Goal: Information Seeking & Learning: Learn about a topic

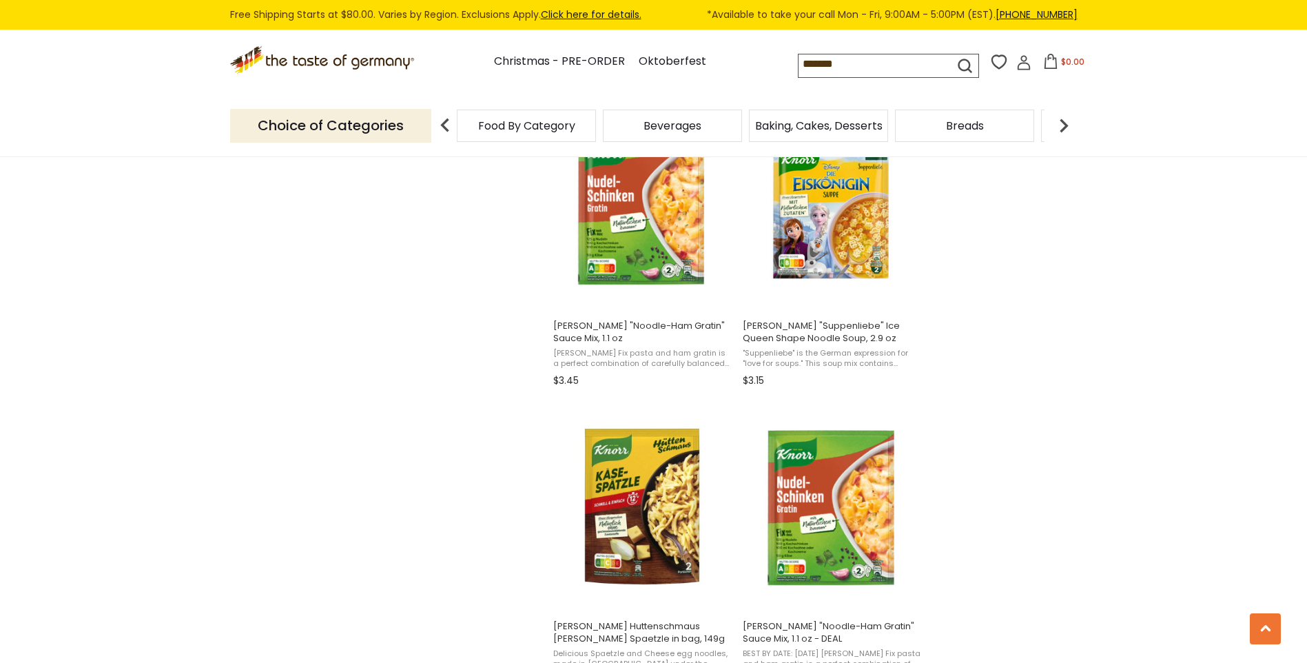
scroll to position [1929, 0]
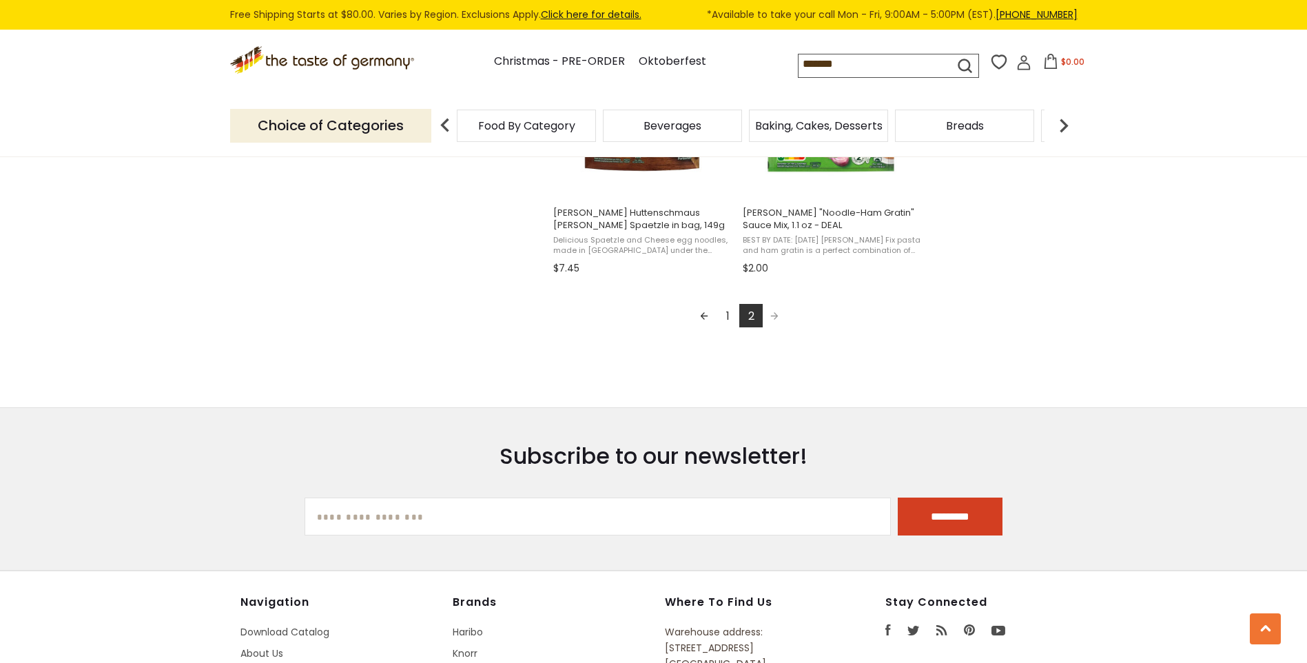
click at [723, 318] on link "1" at bounding box center [727, 315] width 23 height 23
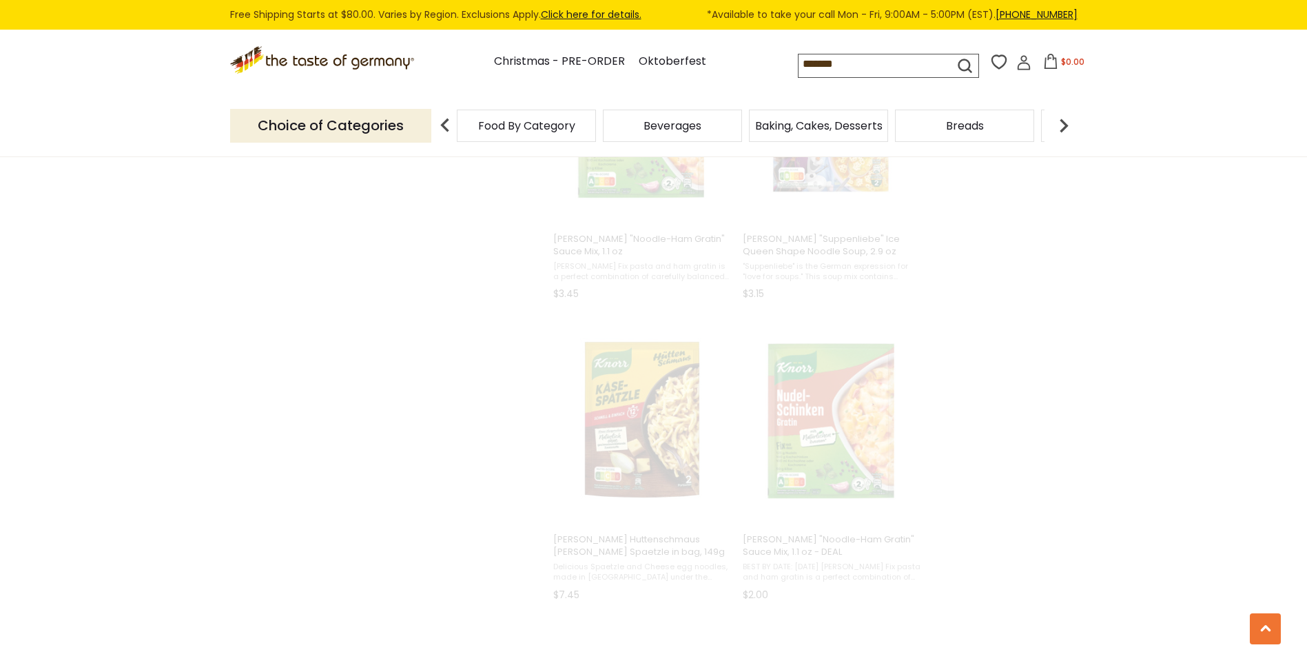
scroll to position [814, 0]
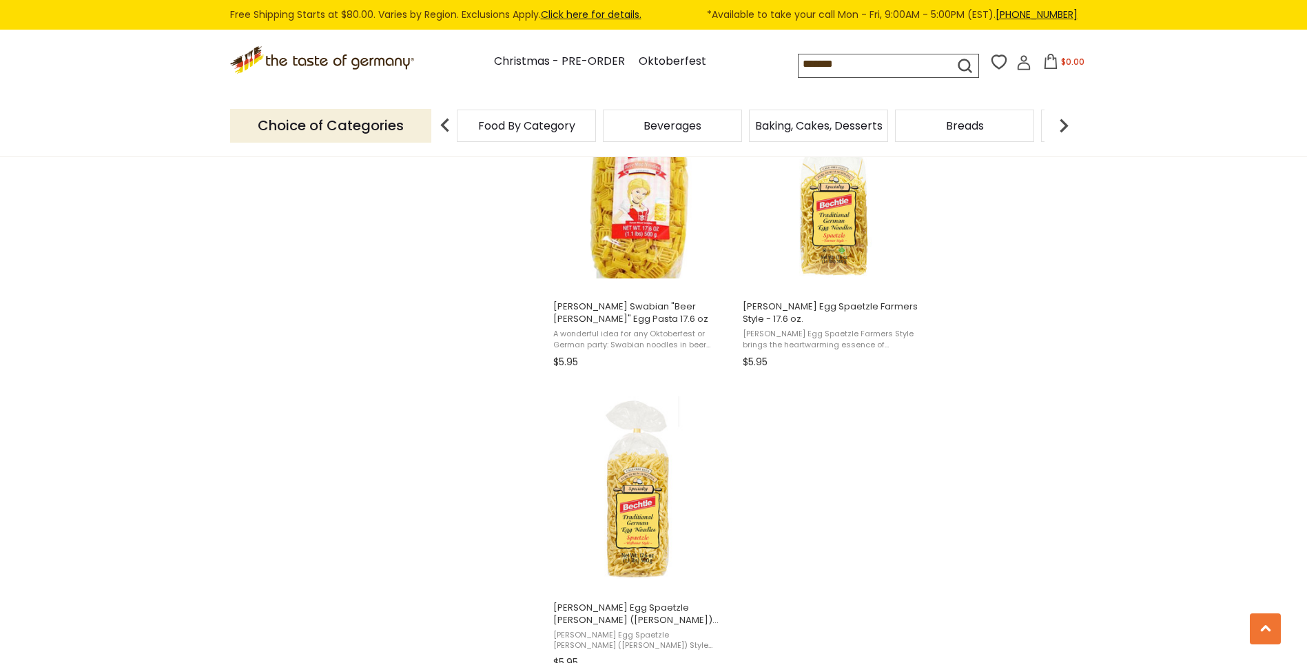
scroll to position [2273, 0]
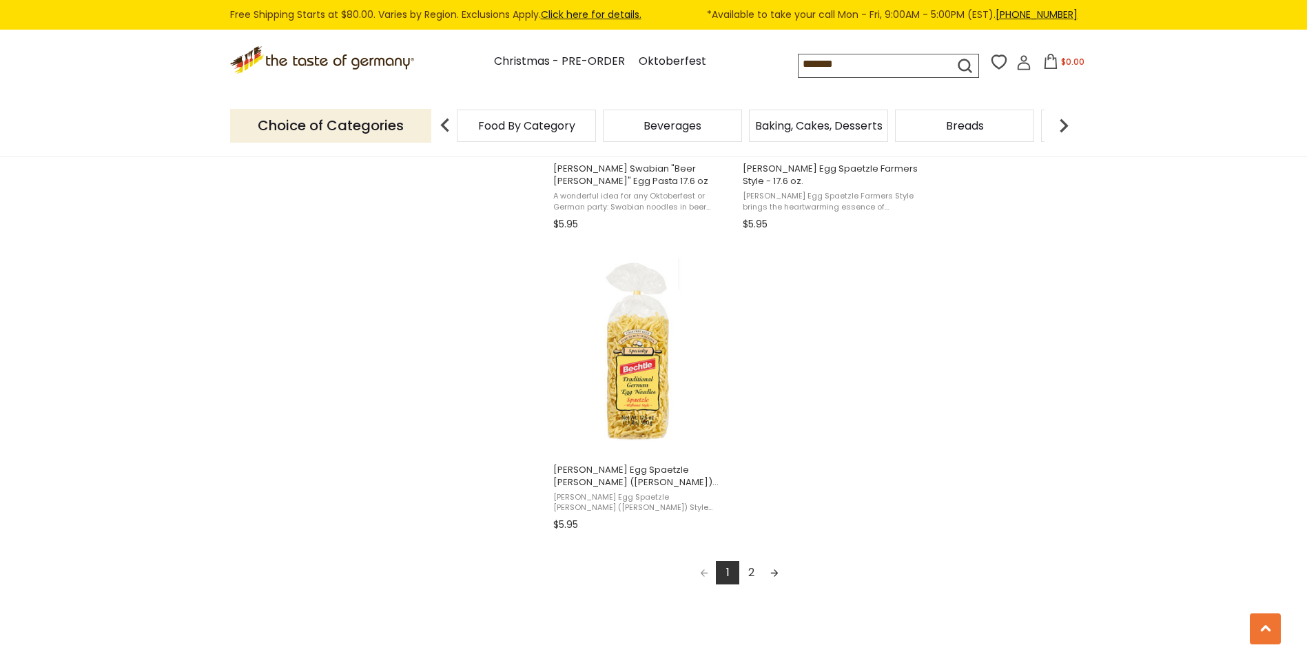
click at [748, 571] on link "2" at bounding box center [750, 572] width 23 height 23
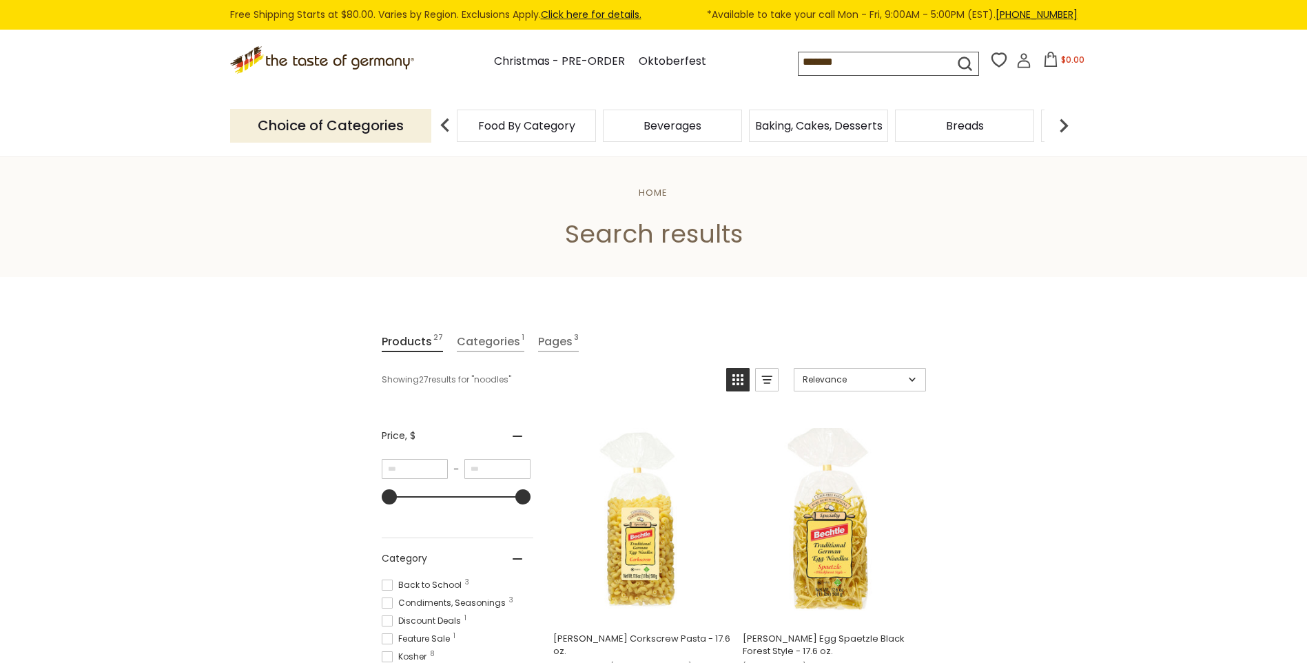
drag, startPoint x: 904, startPoint y: 63, endPoint x: 728, endPoint y: 33, distance: 178.8
click at [728, 33] on div ".st0{fill:#EDD300;} .st1{fill:#D33E21;} .st0{fill:#EDD300;} .st1{fill:#D33E21;}…" at bounding box center [653, 62] width 847 height 63
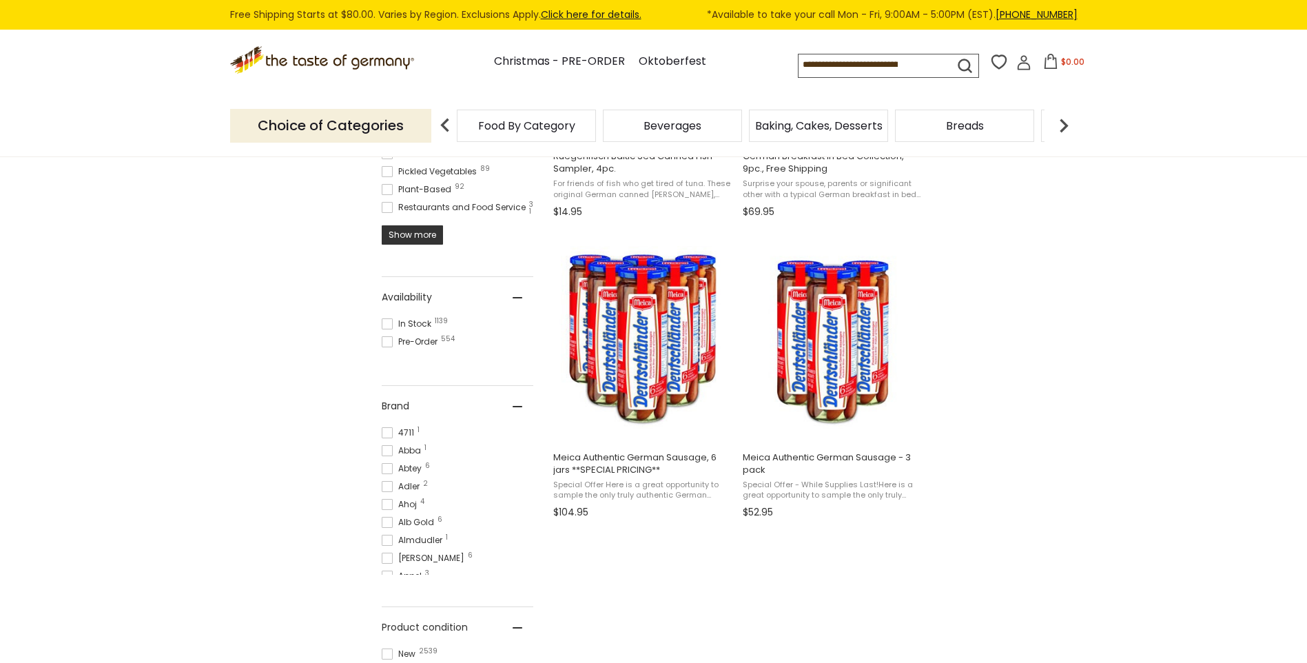
scroll to position [413, 0]
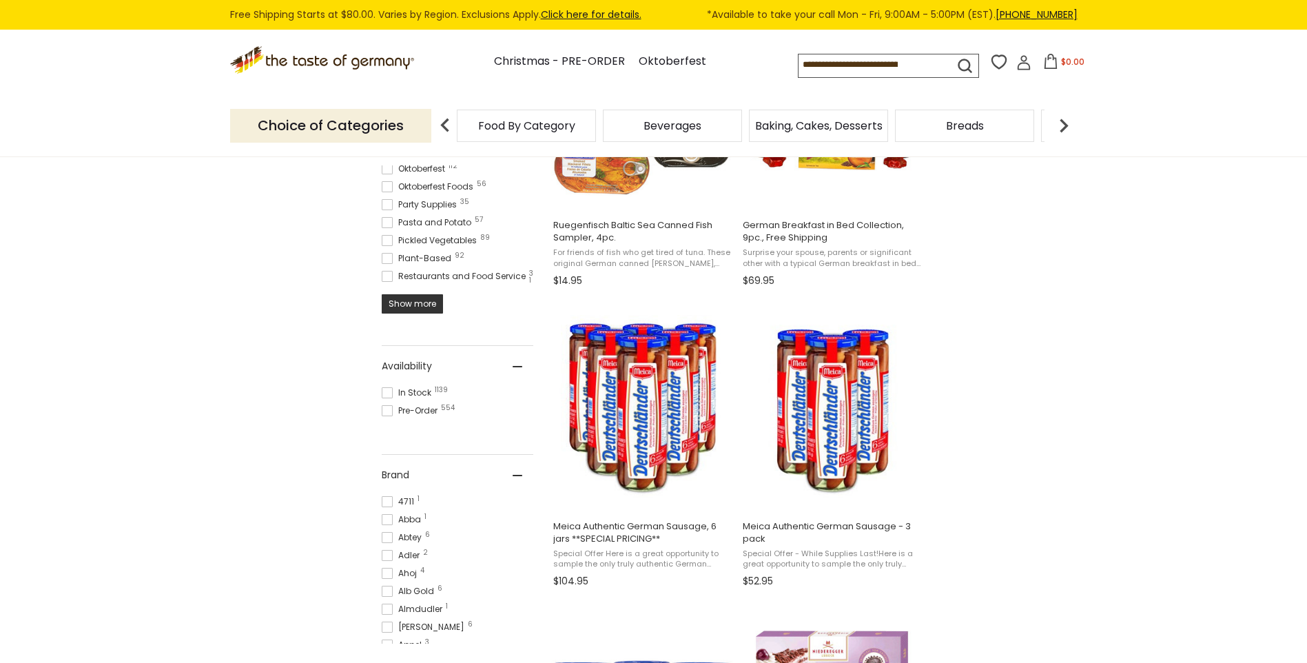
click at [385, 217] on span at bounding box center [387, 222] width 11 height 11
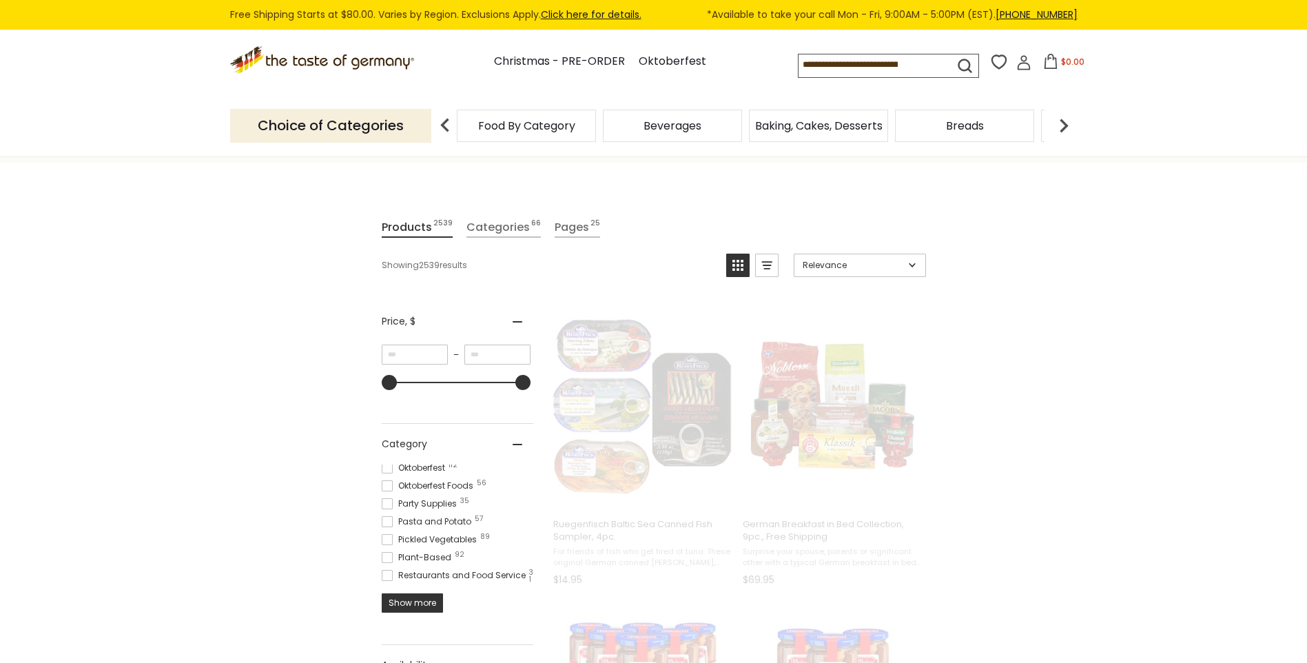
scroll to position [52, 0]
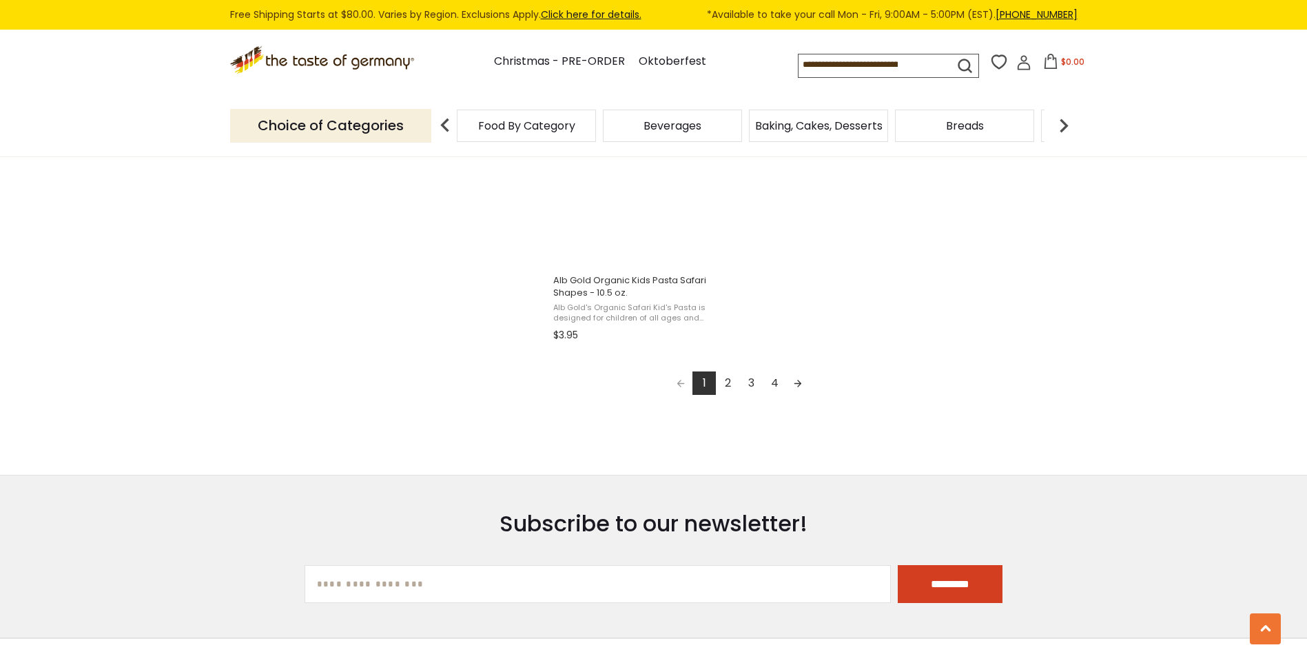
scroll to position [2394, 0]
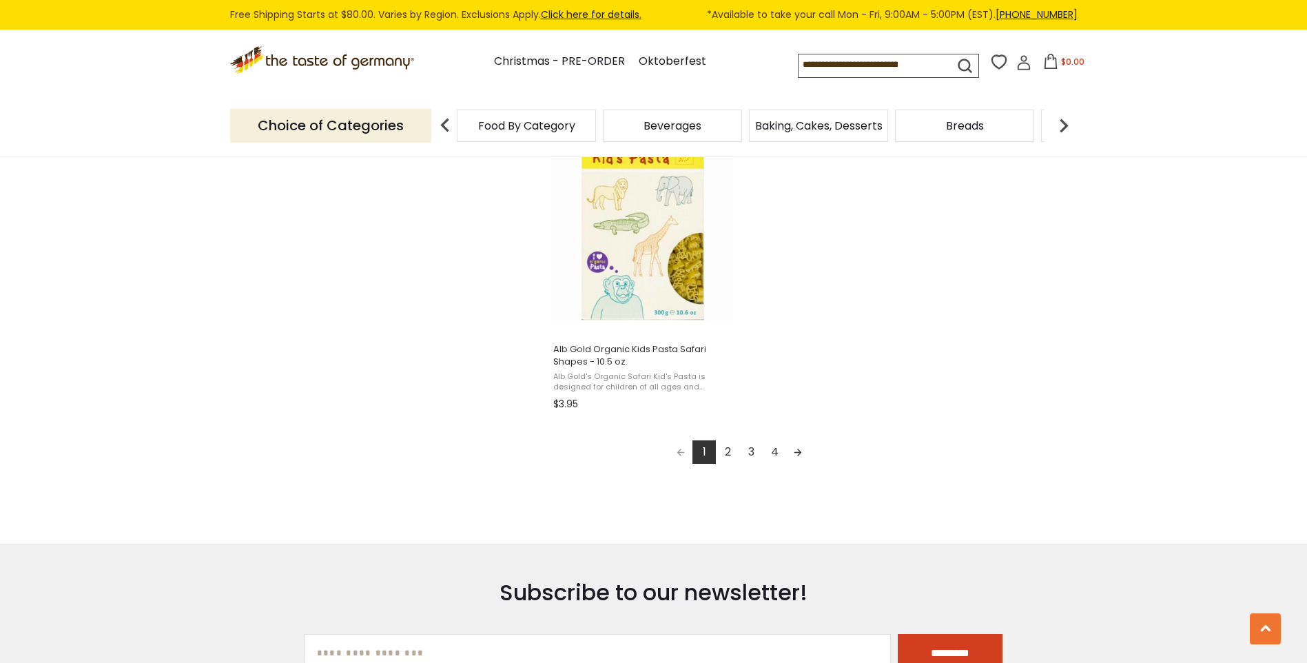
click at [729, 447] on link "2" at bounding box center [727, 451] width 23 height 23
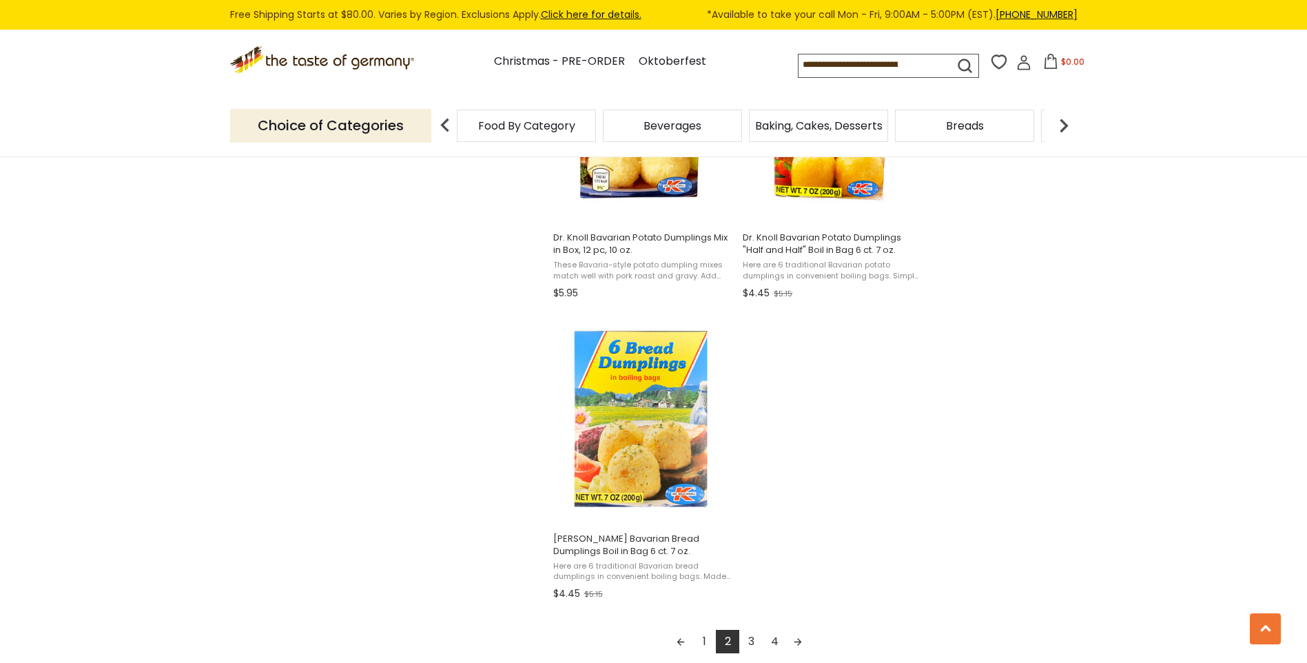
scroll to position [2411, 0]
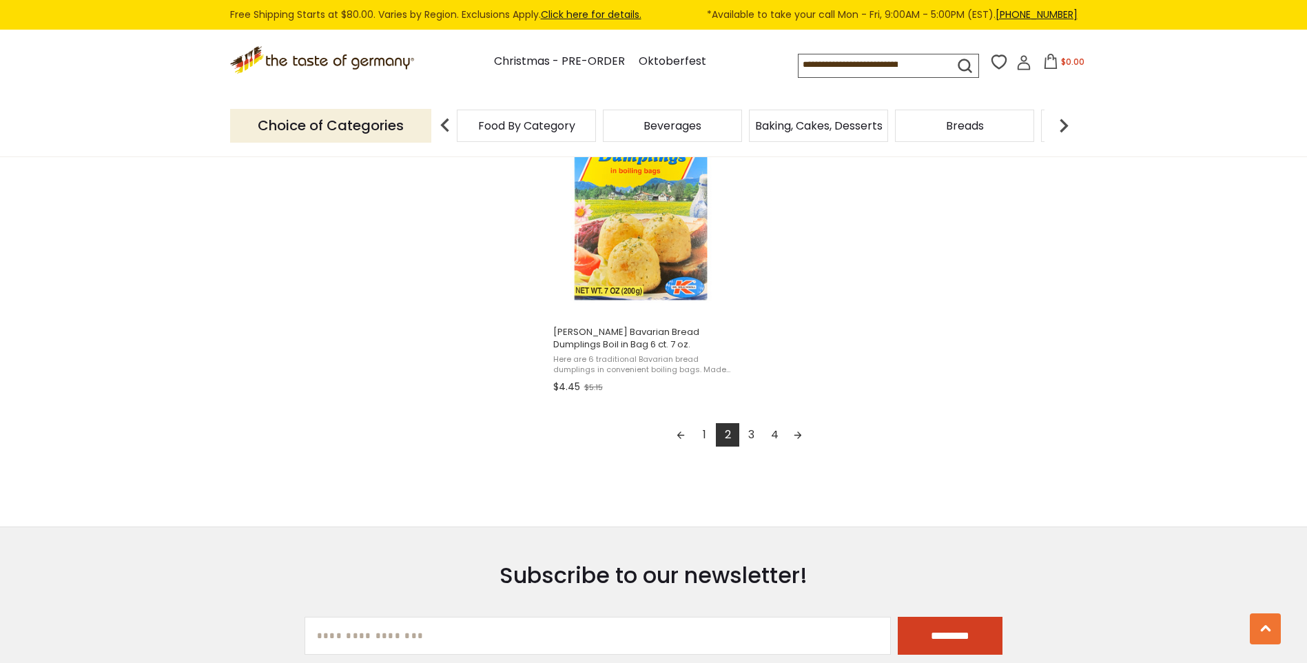
click at [755, 435] on link "3" at bounding box center [750, 434] width 23 height 23
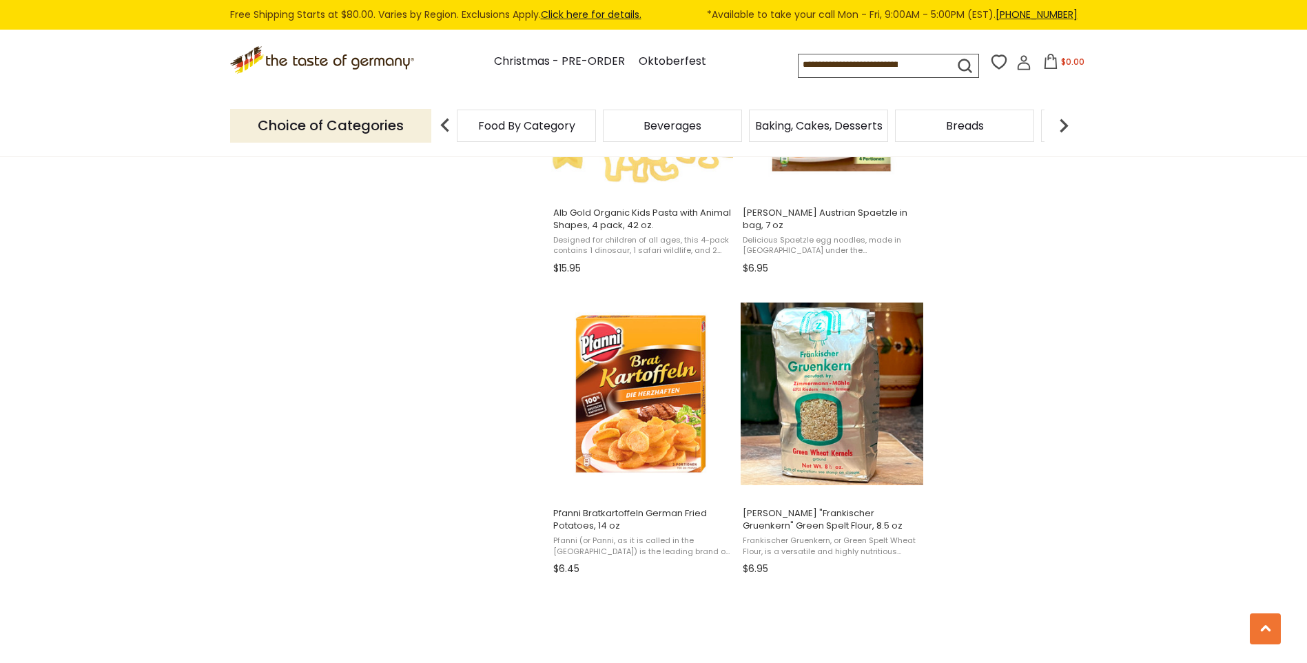
scroll to position [2273, 0]
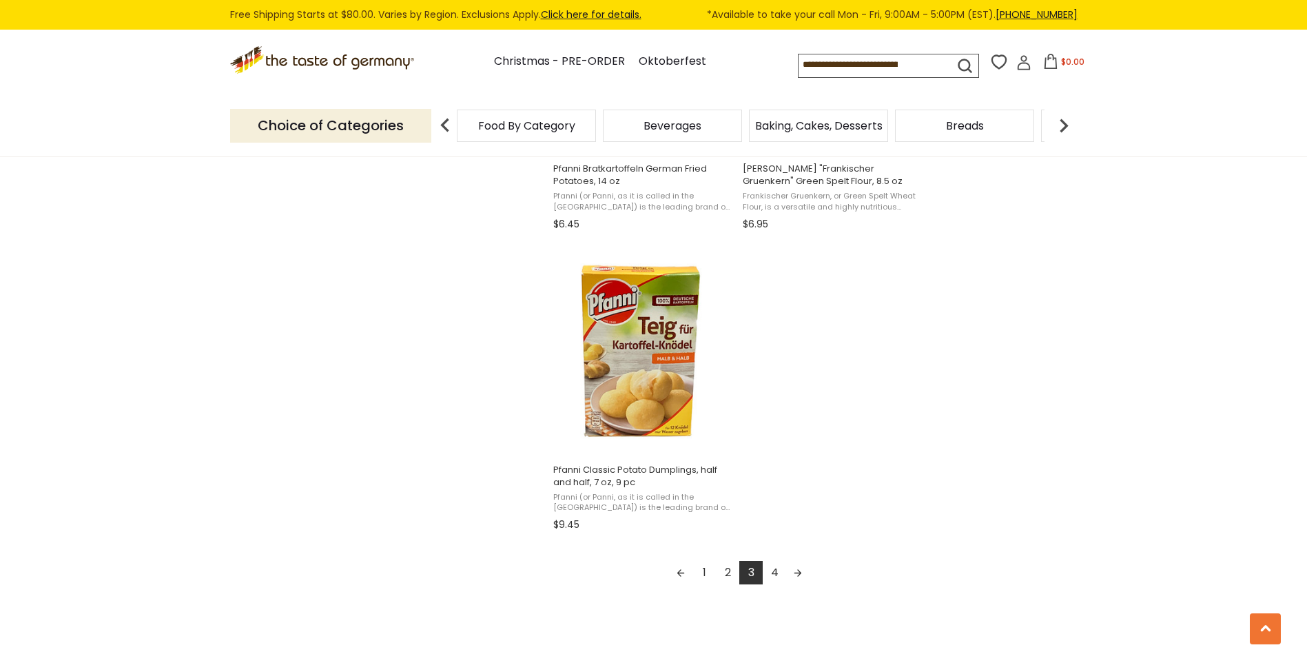
click at [779, 570] on link "4" at bounding box center [774, 572] width 23 height 23
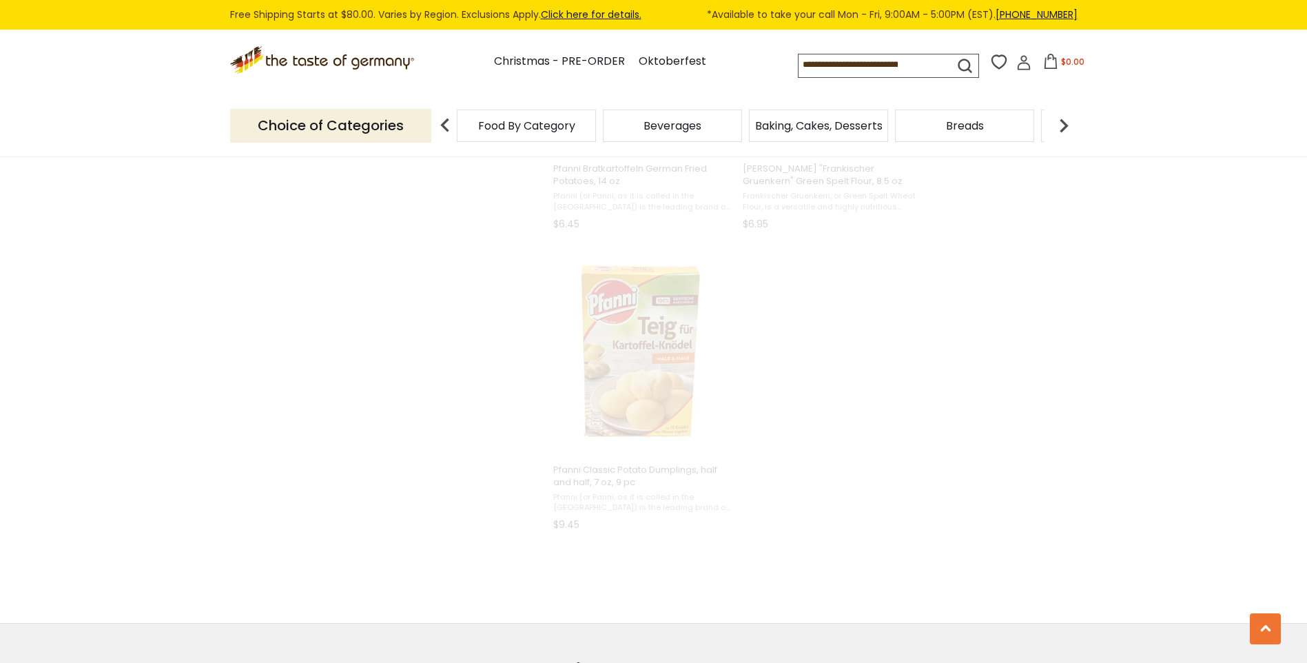
scroll to position [915, 0]
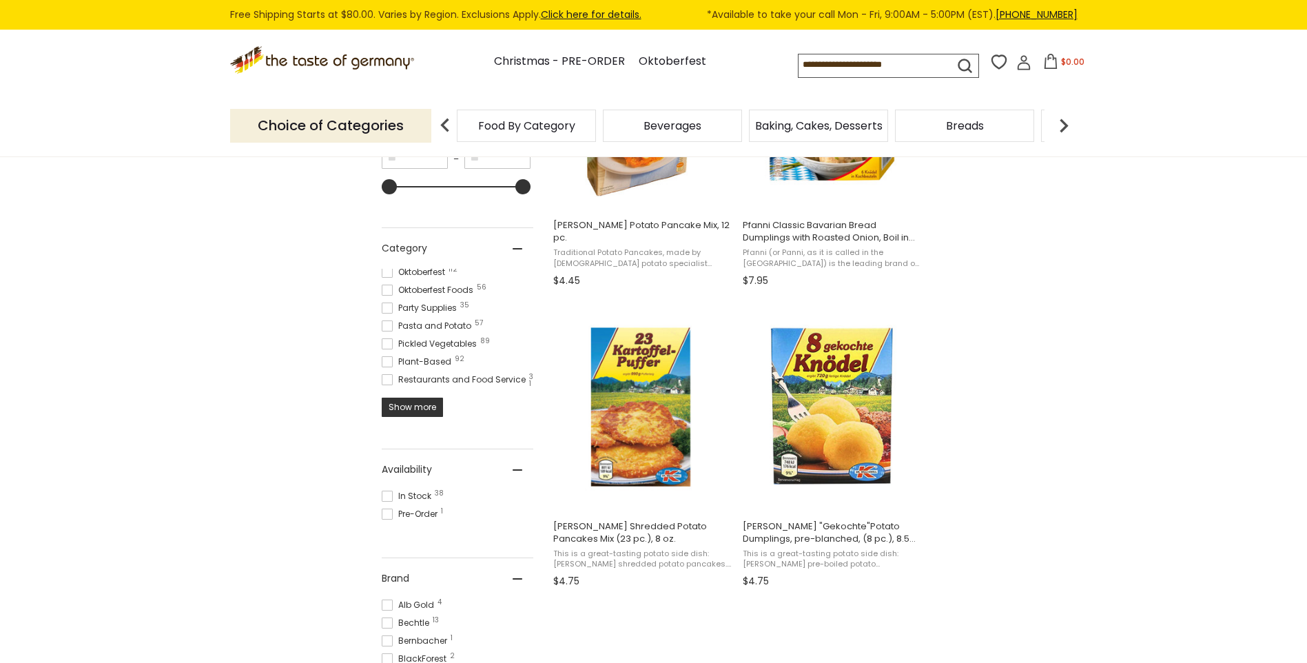
scroll to position [482, 0]
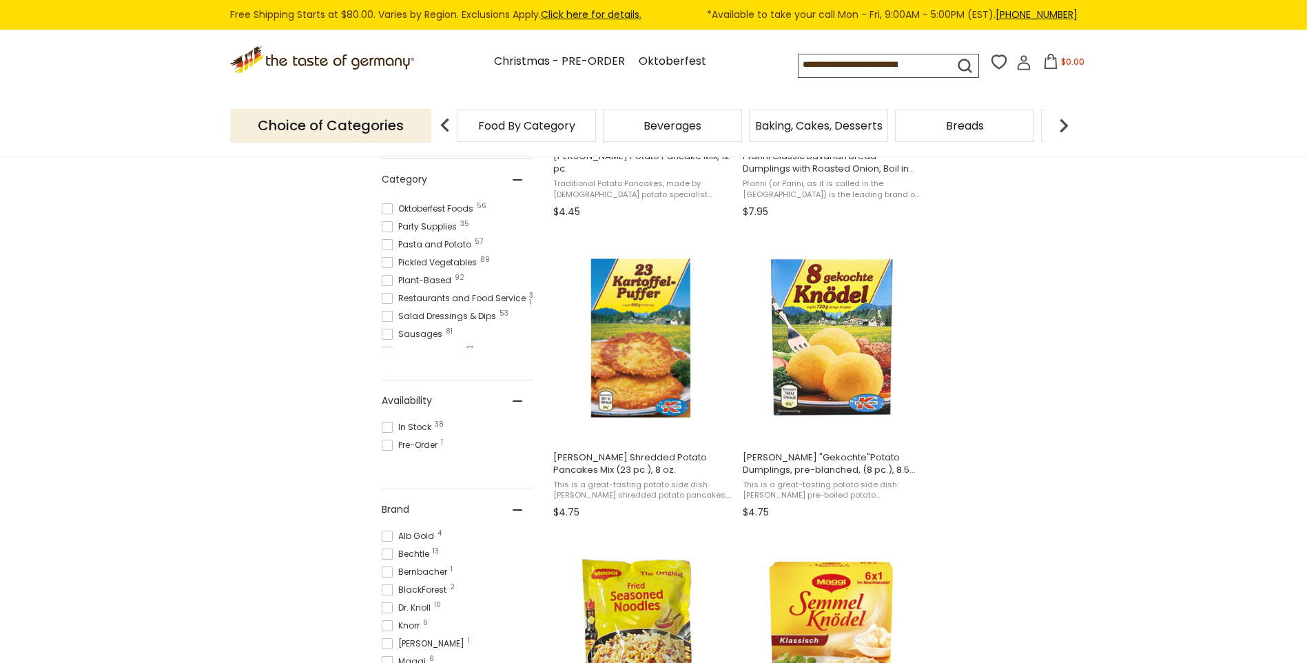
click at [417, 333] on ul "Abendbrot 29 Advent Calendars 30 After Best By 14 Back to School 75 Baking, Cak…" at bounding box center [458, 274] width 152 height 148
click at [390, 256] on span at bounding box center [387, 250] width 11 height 11
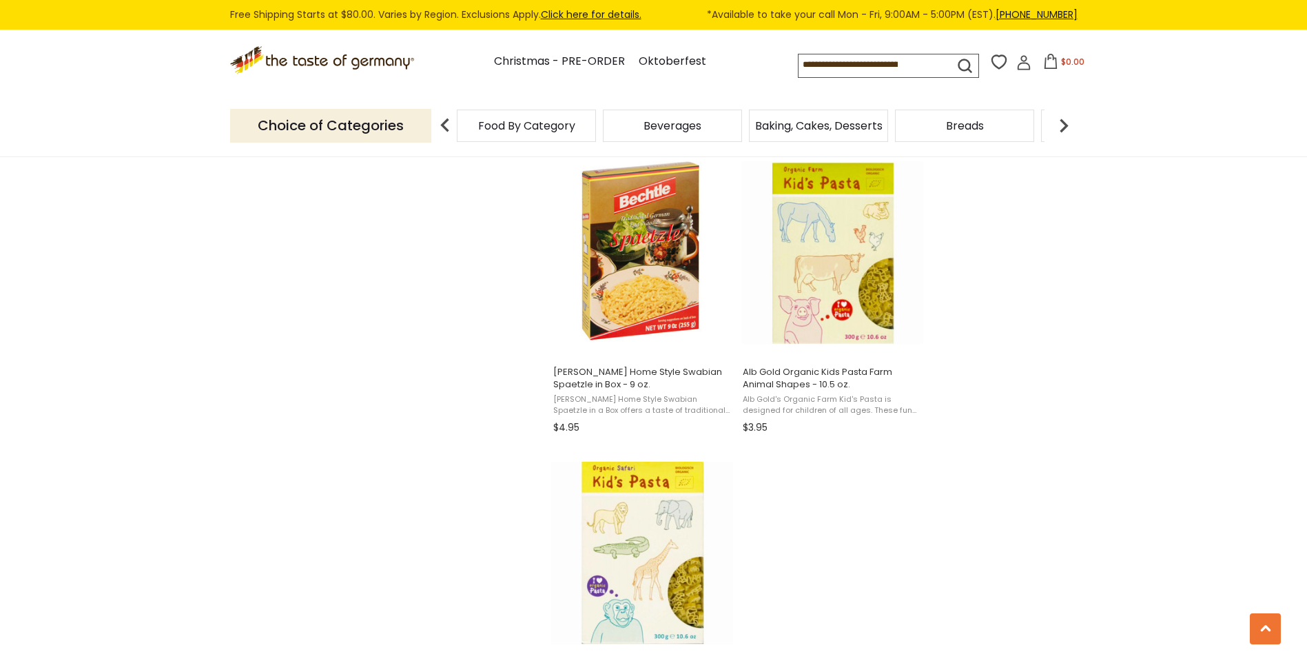
scroll to position [2414, 0]
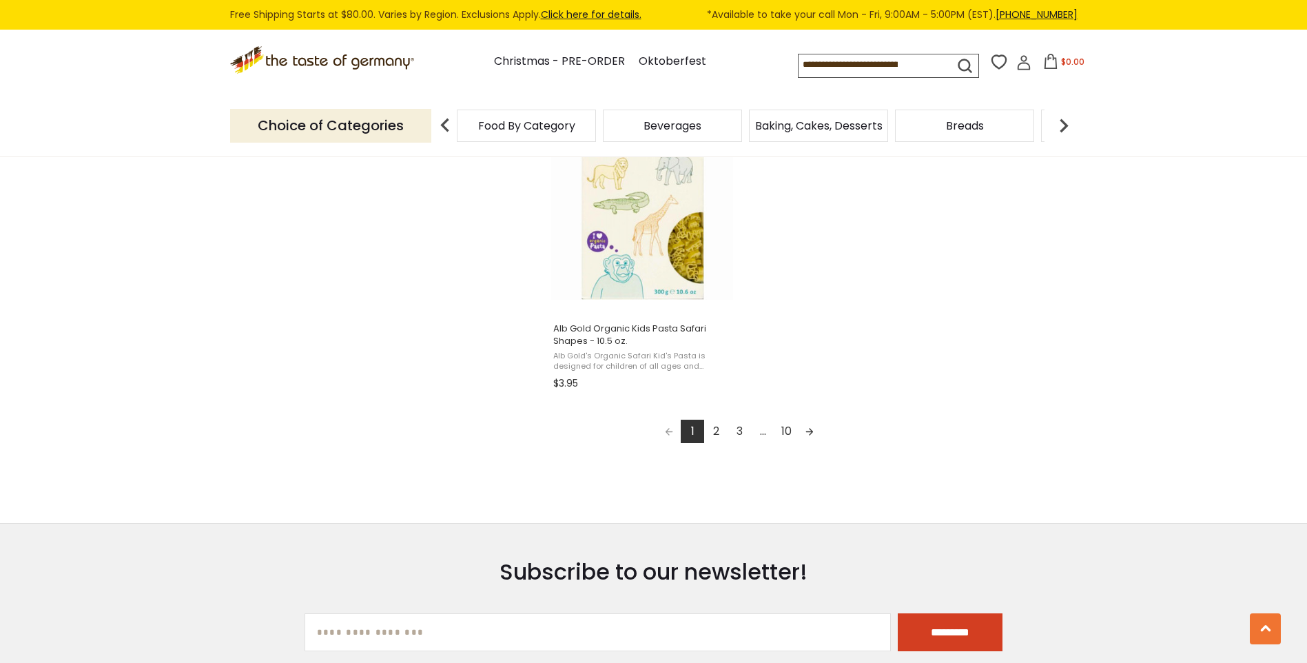
click at [725, 427] on link "2" at bounding box center [715, 430] width 23 height 23
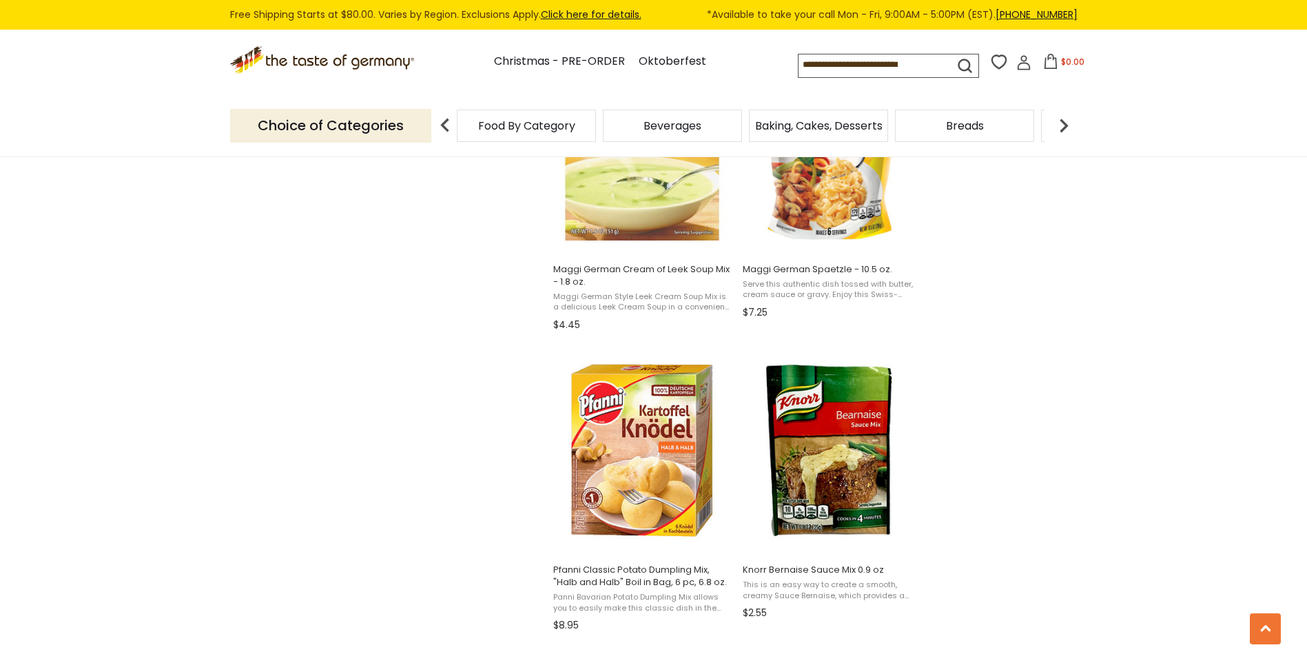
scroll to position [2204, 0]
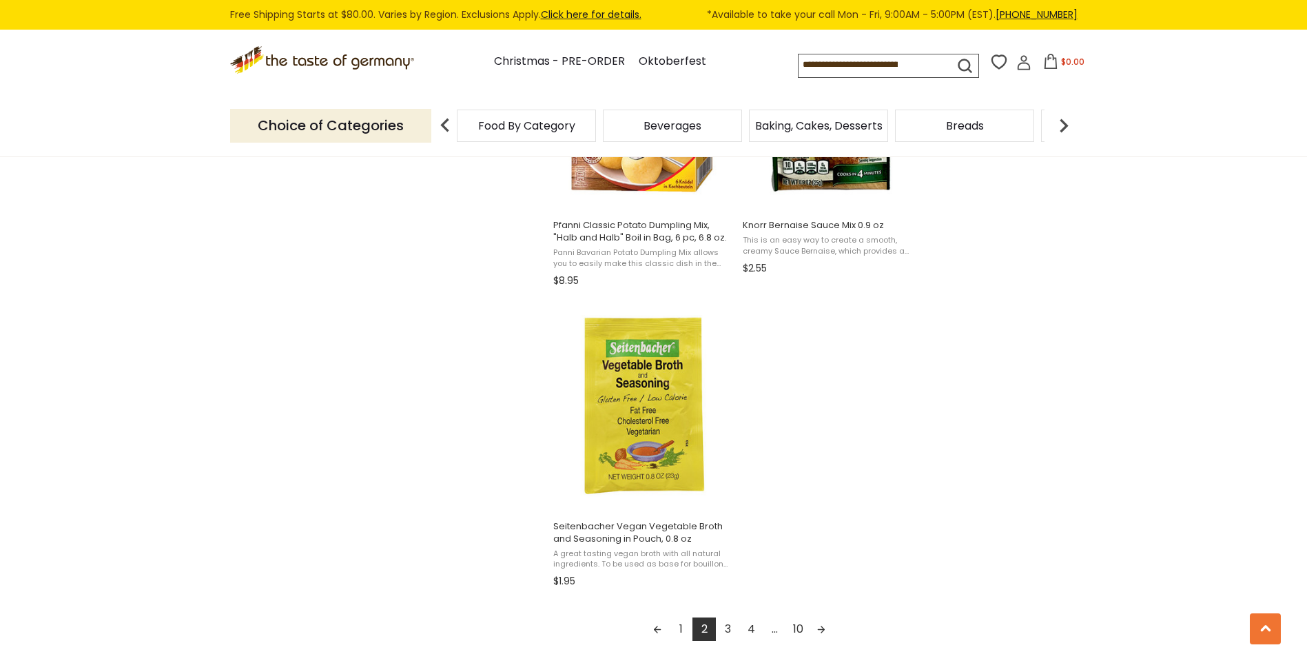
click at [724, 617] on link "3" at bounding box center [727, 628] width 23 height 23
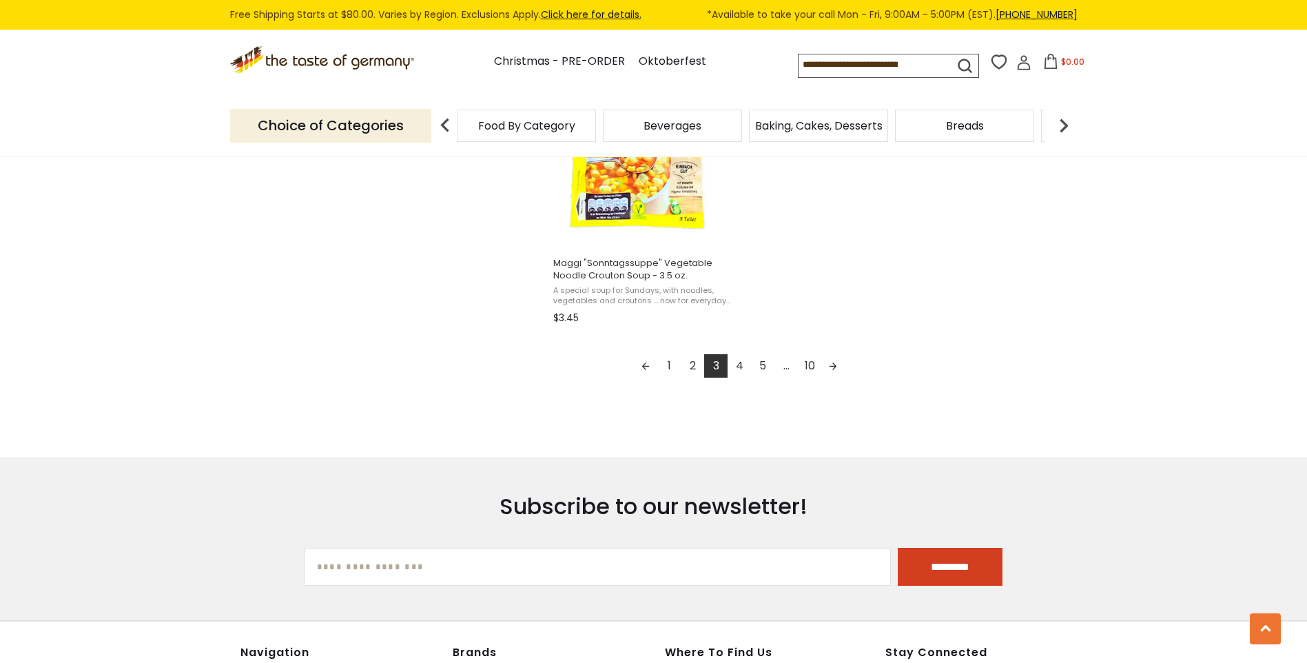
scroll to position [2549, 0]
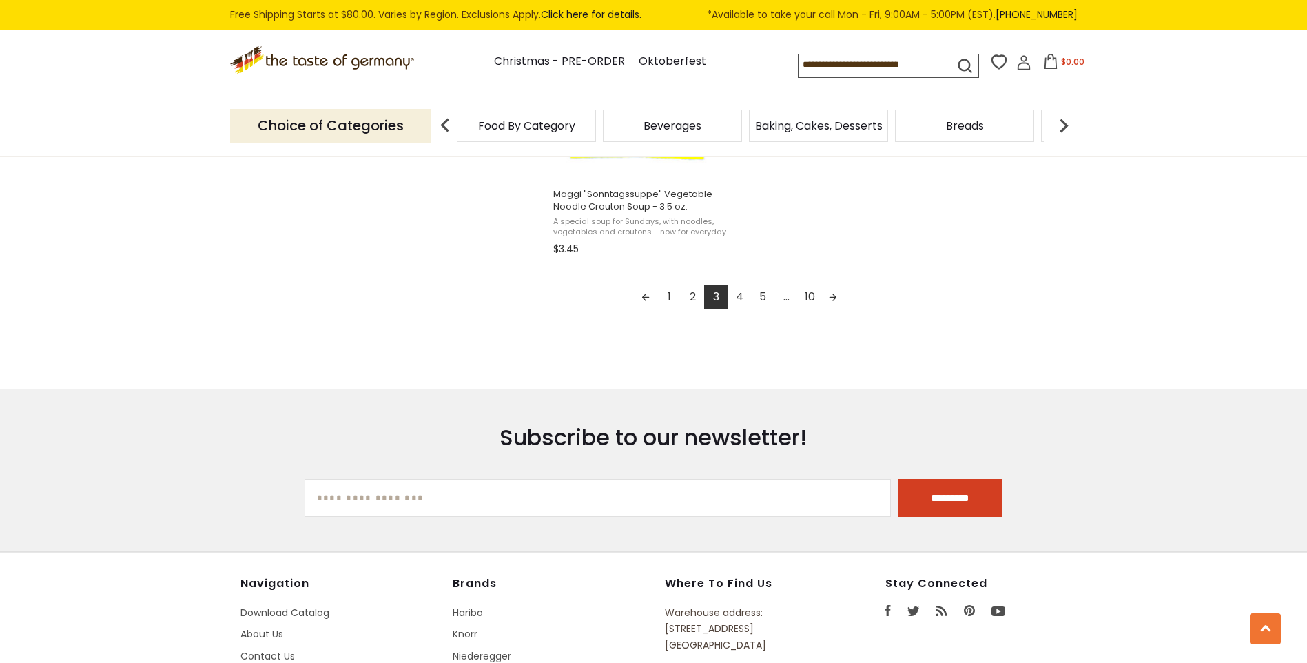
click at [741, 285] on link "4" at bounding box center [738, 296] width 23 height 23
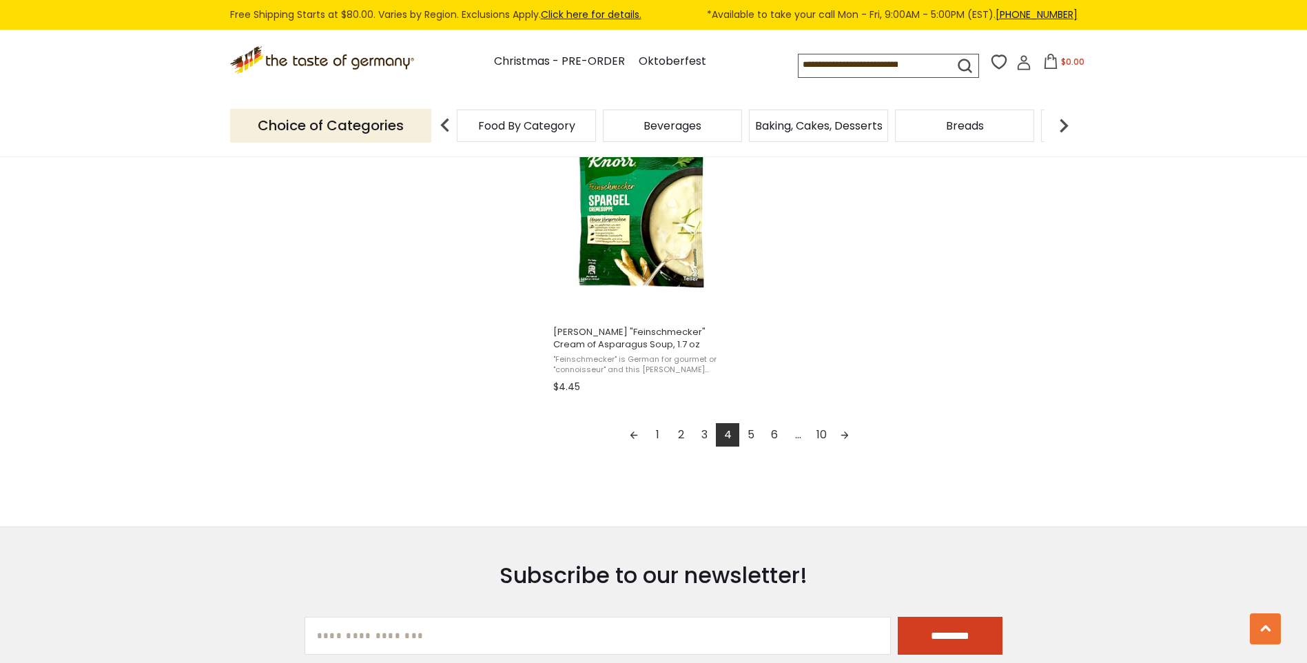
click at [757, 428] on link "5" at bounding box center [750, 434] width 23 height 23
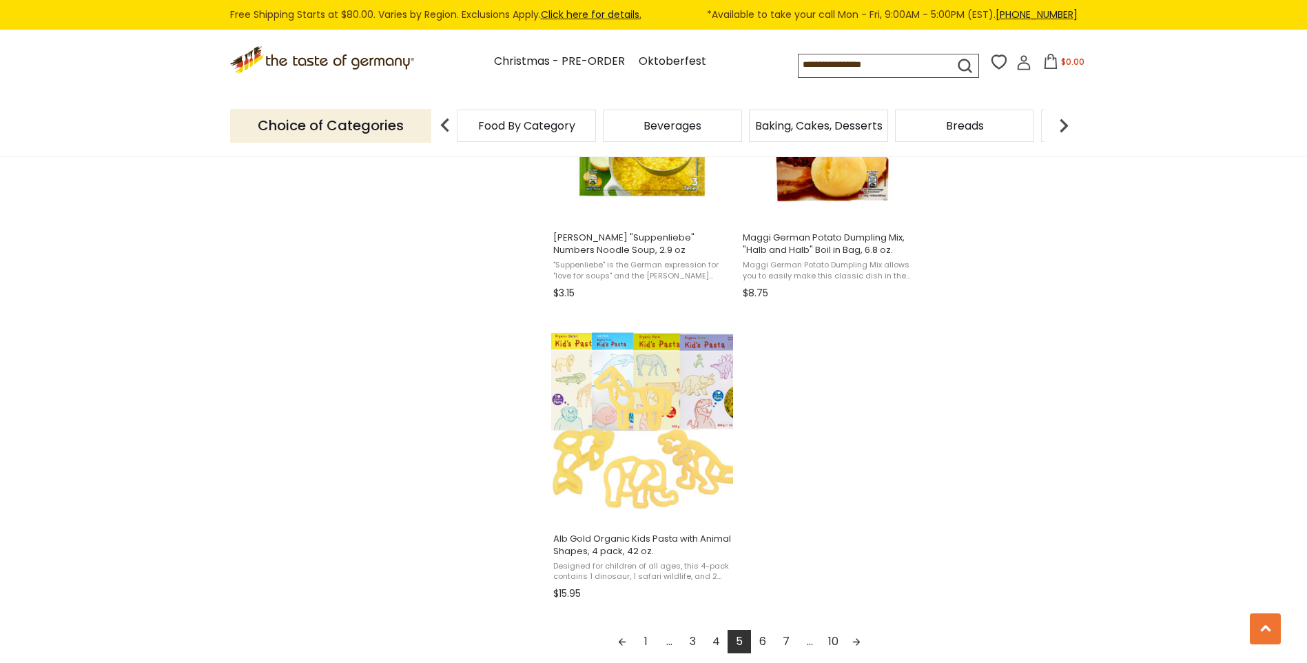
scroll to position [2411, 0]
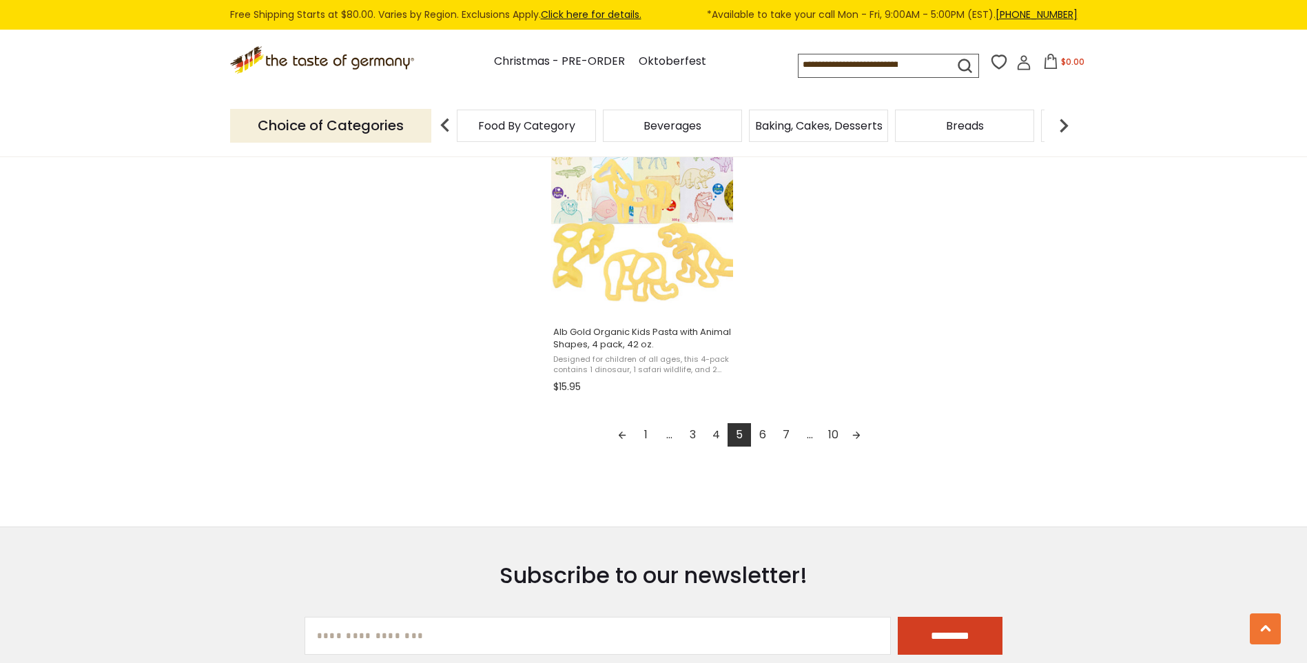
click at [758, 433] on link "6" at bounding box center [762, 434] width 23 height 23
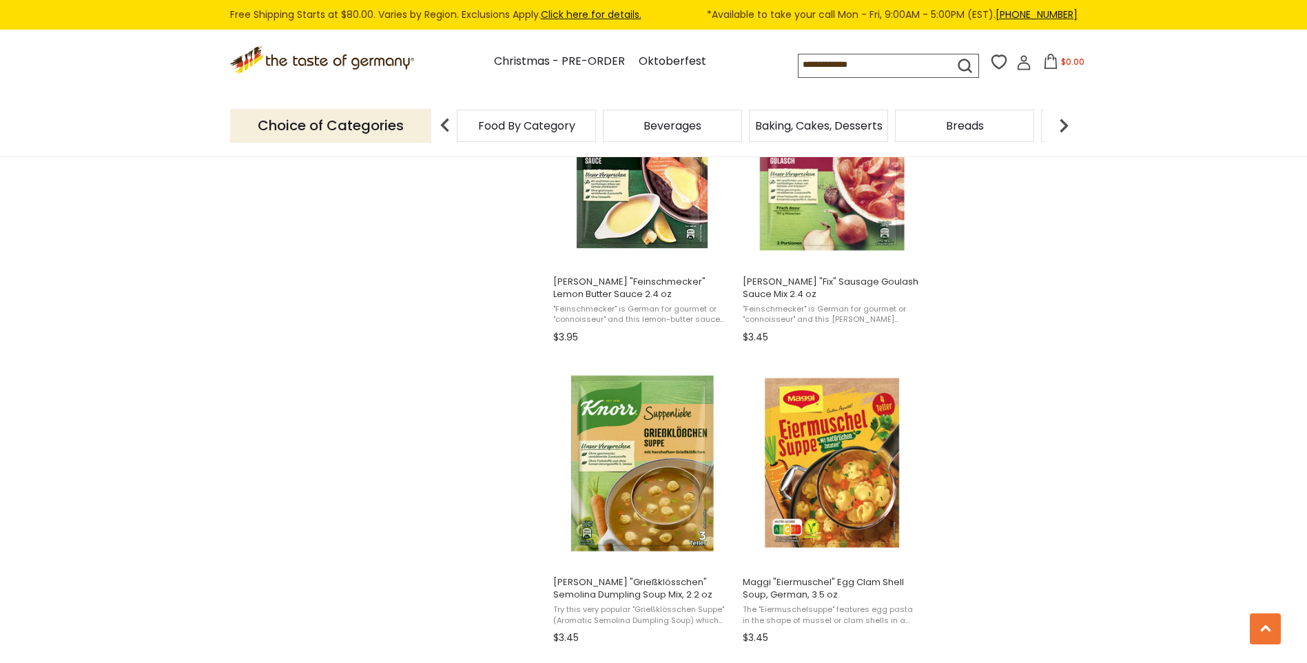
scroll to position [2204, 0]
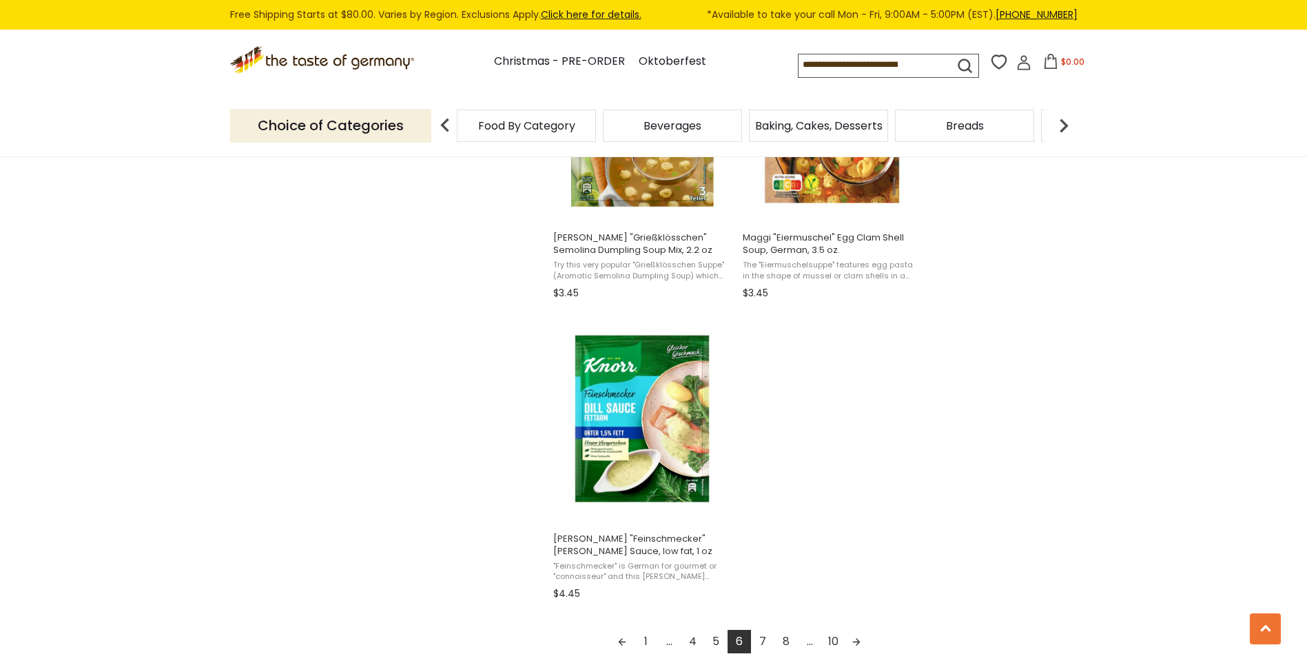
click at [765, 635] on link "7" at bounding box center [762, 641] width 23 height 23
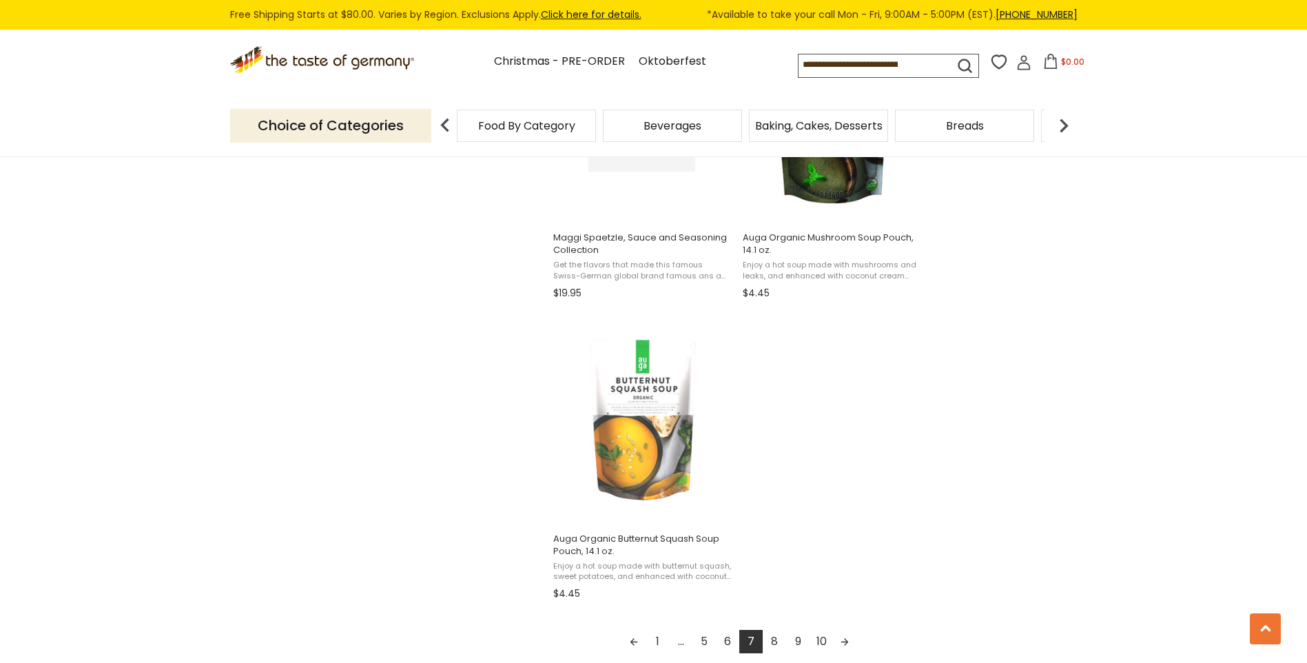
scroll to position [2480, 0]
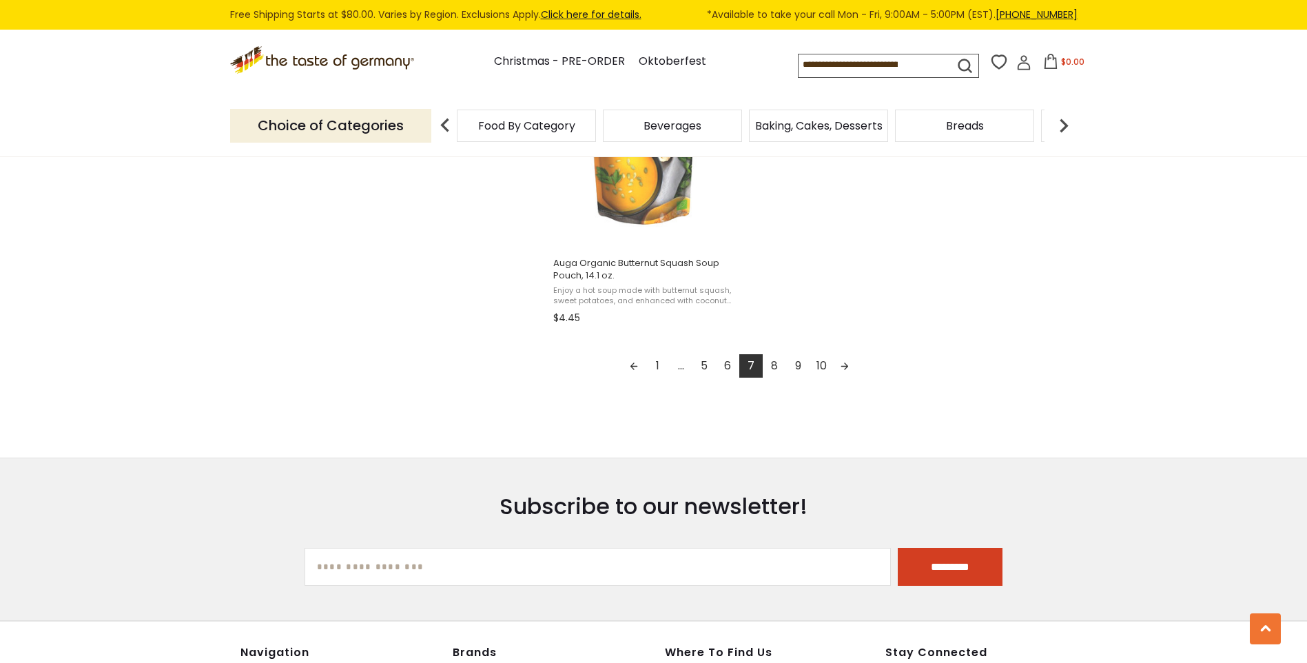
click at [776, 361] on link "8" at bounding box center [774, 365] width 23 height 23
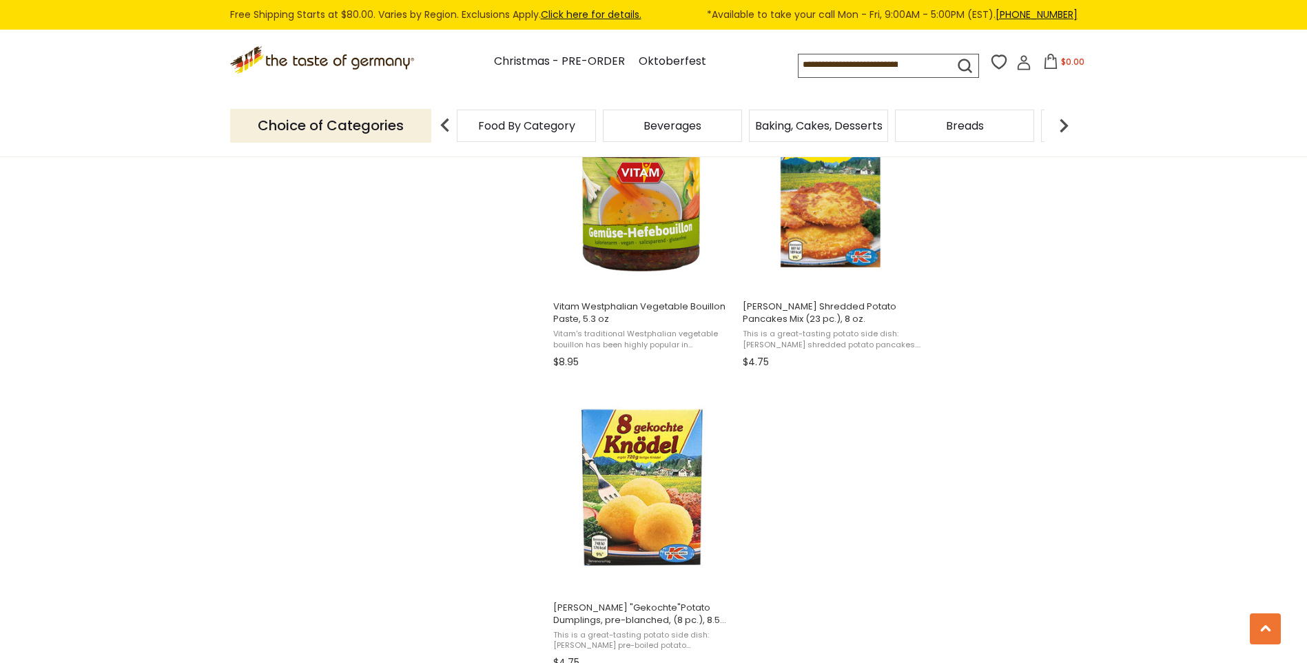
scroll to position [2480, 0]
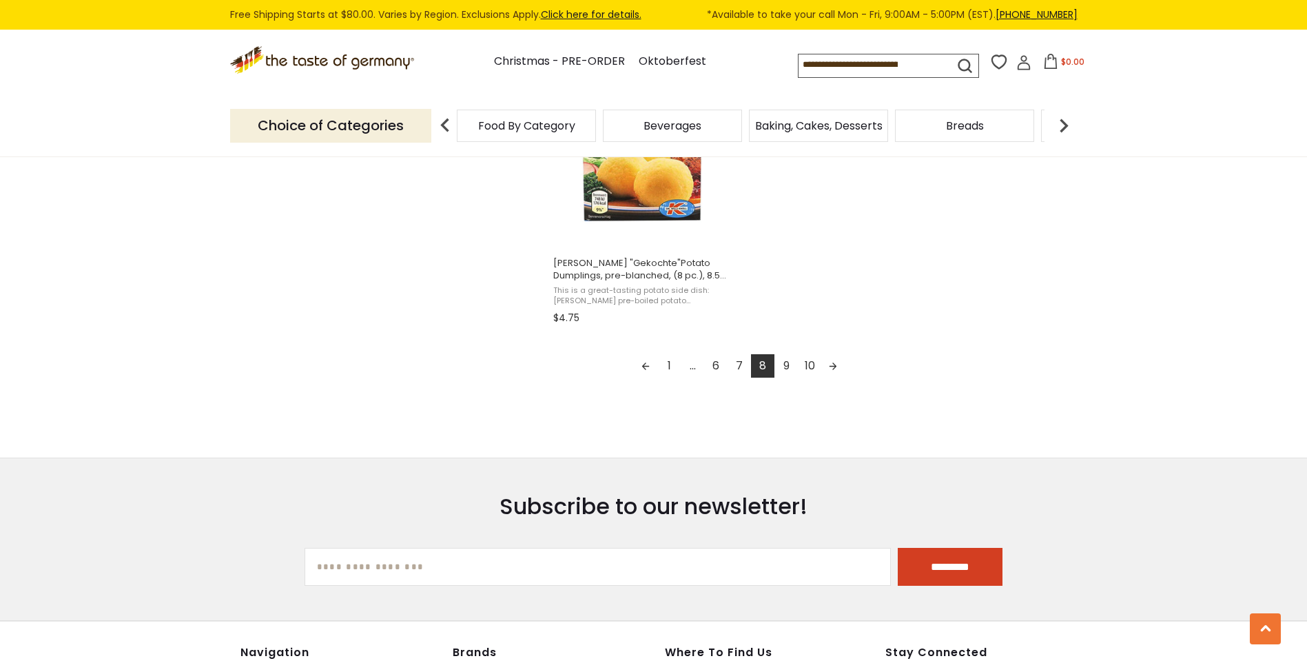
click at [787, 363] on link "9" at bounding box center [785, 365] width 23 height 23
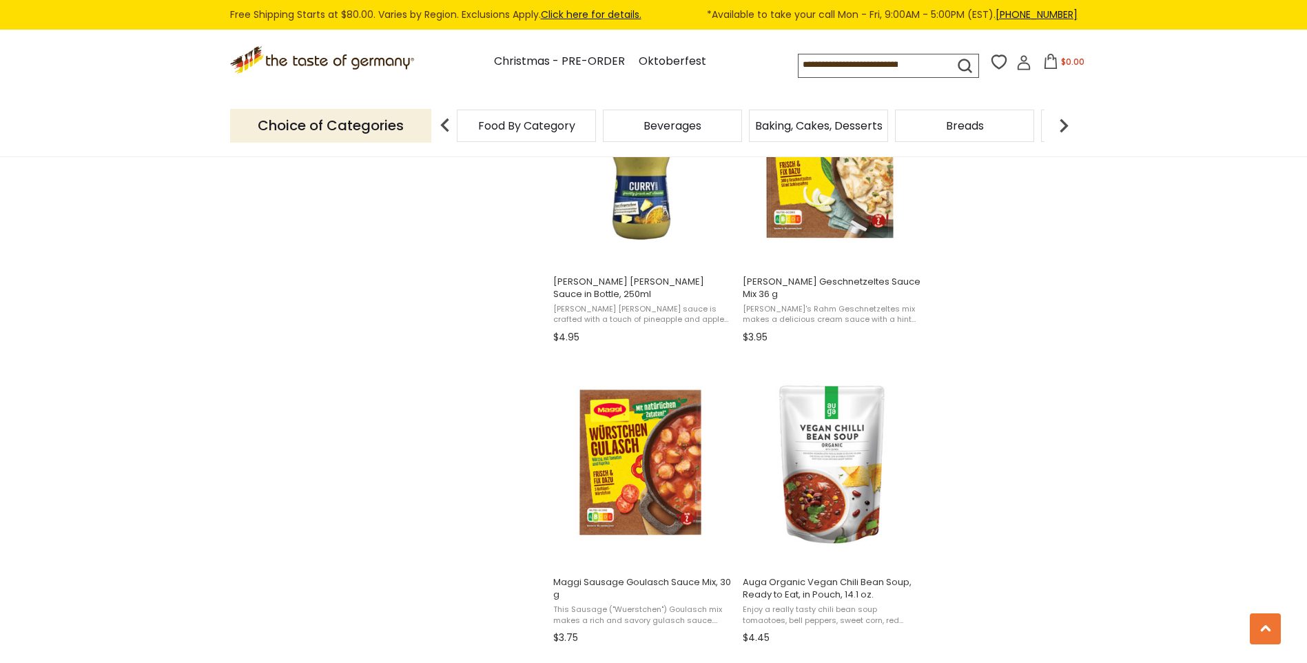
scroll to position [2204, 0]
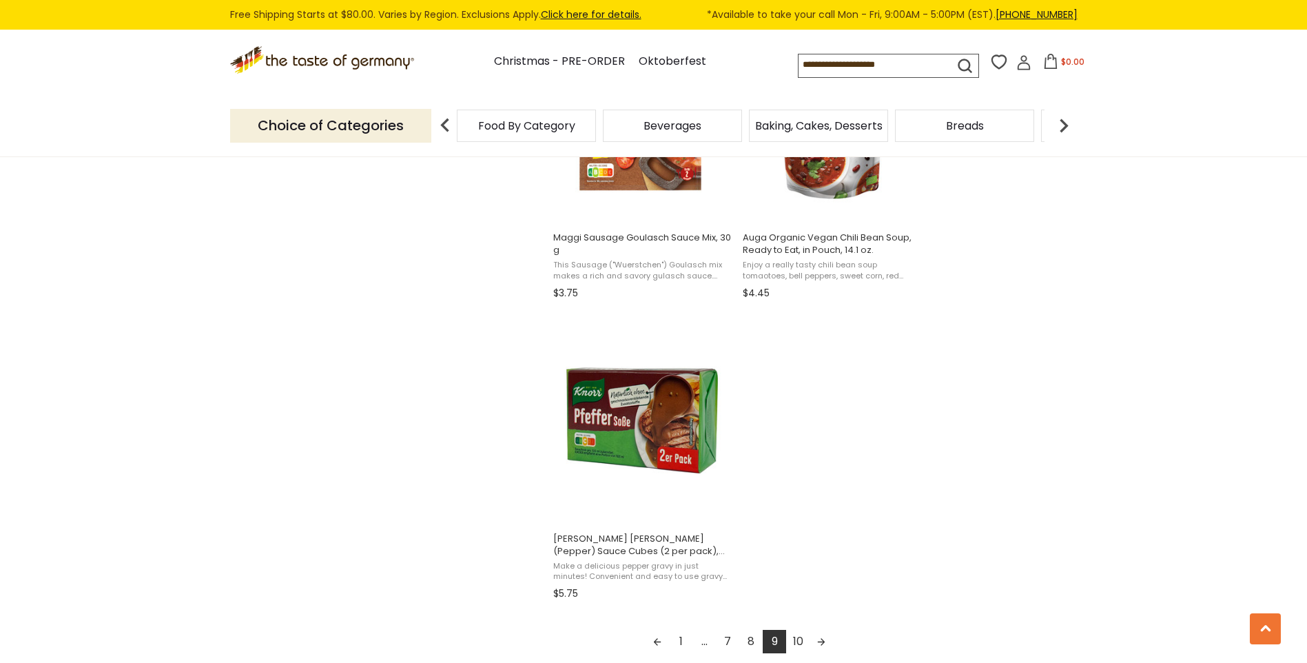
click at [796, 637] on link "10" at bounding box center [797, 641] width 23 height 23
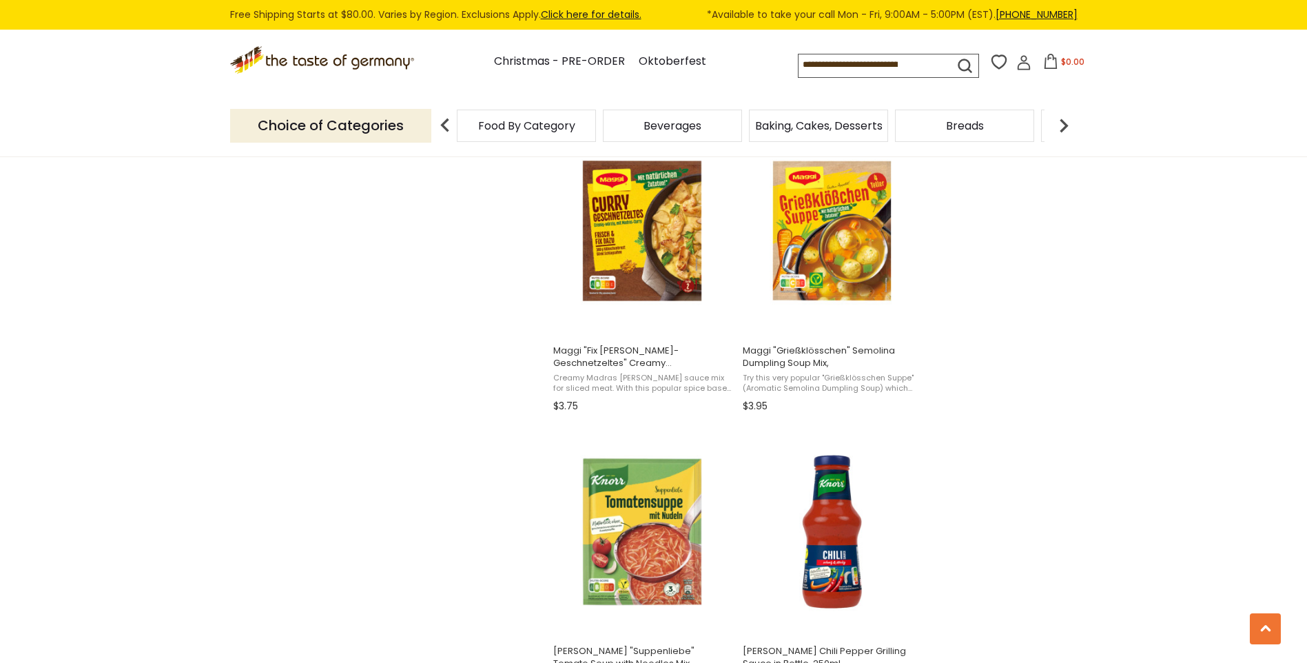
scroll to position [2204, 0]
